Goal: Task Accomplishment & Management: Manage account settings

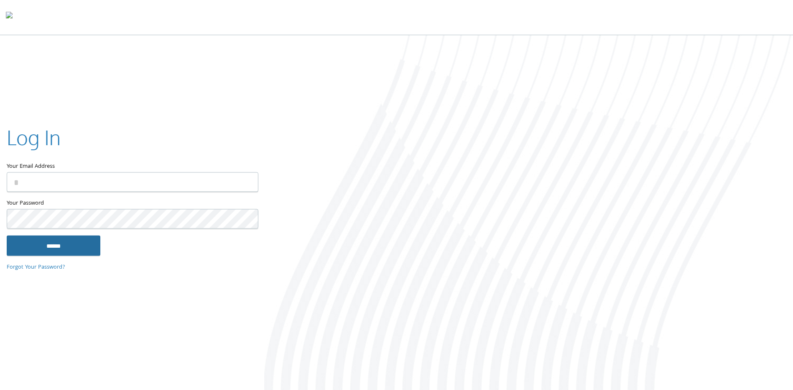
type input "**********"
click at [48, 245] on input "******" at bounding box center [54, 245] width 94 height 20
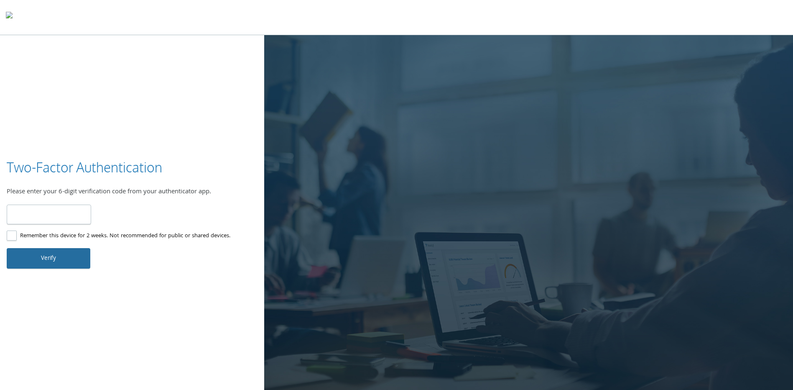
type input "******"
click at [49, 253] on button "Verify" at bounding box center [49, 258] width 84 height 20
